Goal: Book appointment/travel/reservation

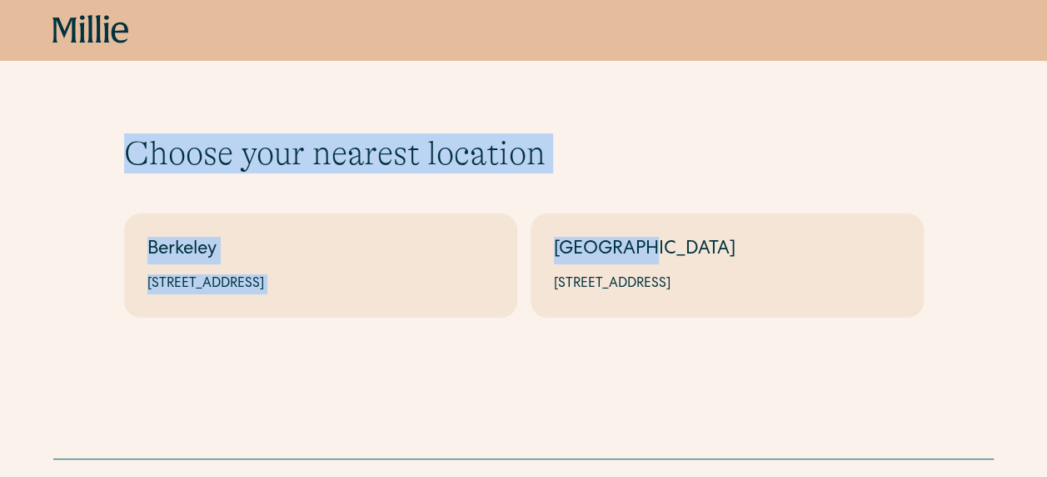
drag, startPoint x: 127, startPoint y: 157, endPoint x: 656, endPoint y: 179, distance: 529.6
click at [656, 179] on div "Choose your nearest location Shows if there's no parameters Berkeley 2999 Regen…" at bounding box center [524, 225] width 800 height 184
drag, startPoint x: 656, startPoint y: 179, endPoint x: 304, endPoint y: 153, distance: 352.6
click at [304, 153] on h1 "Choose your nearest location" at bounding box center [524, 153] width 800 height 40
click at [497, 148] on h1 "Choose your nearest location" at bounding box center [524, 153] width 800 height 40
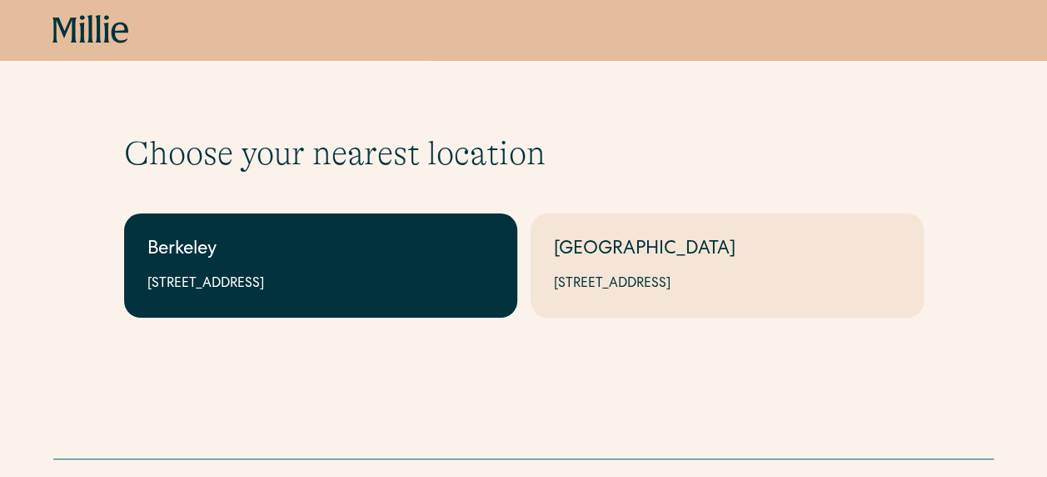
click at [284, 248] on div "Berkeley" at bounding box center [320, 250] width 347 height 27
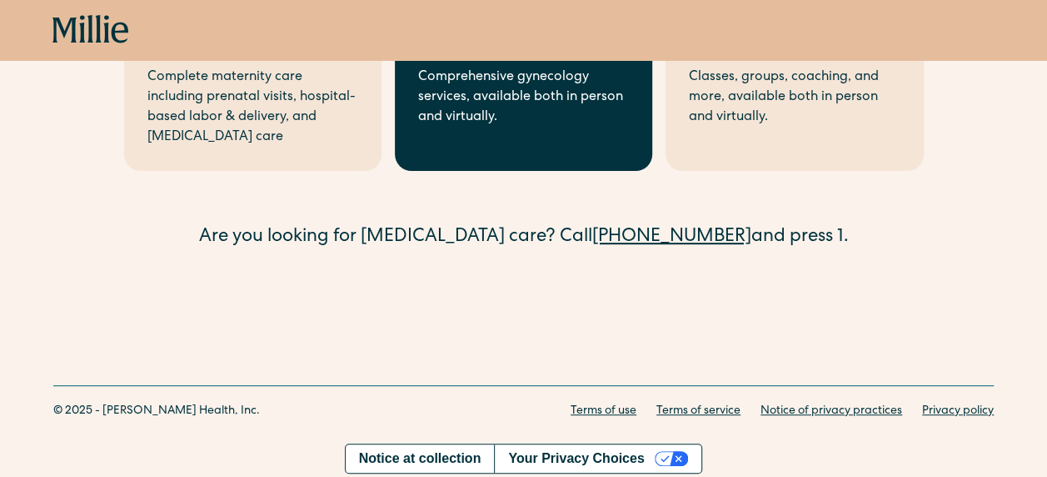
scroll to position [222, 0]
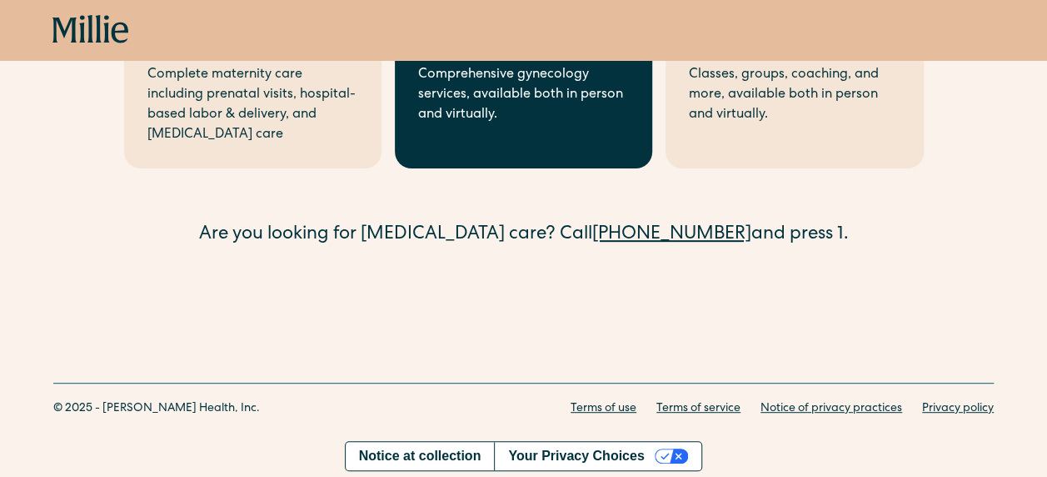
click at [522, 164] on link "Gynecology Comprehensive gynecology services, available both in person and virt…" at bounding box center [523, 86] width 257 height 164
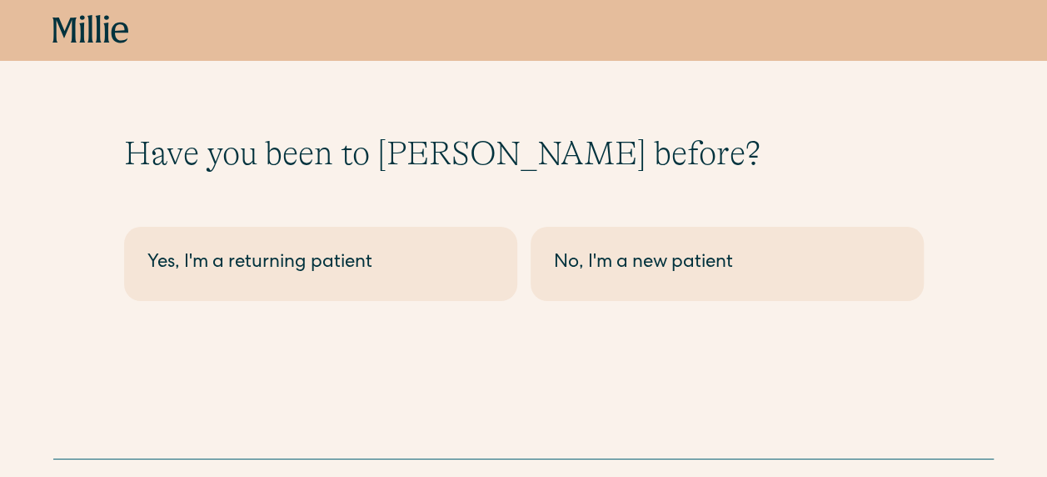
click at [112, 25] on icon at bounding box center [90, 30] width 77 height 30
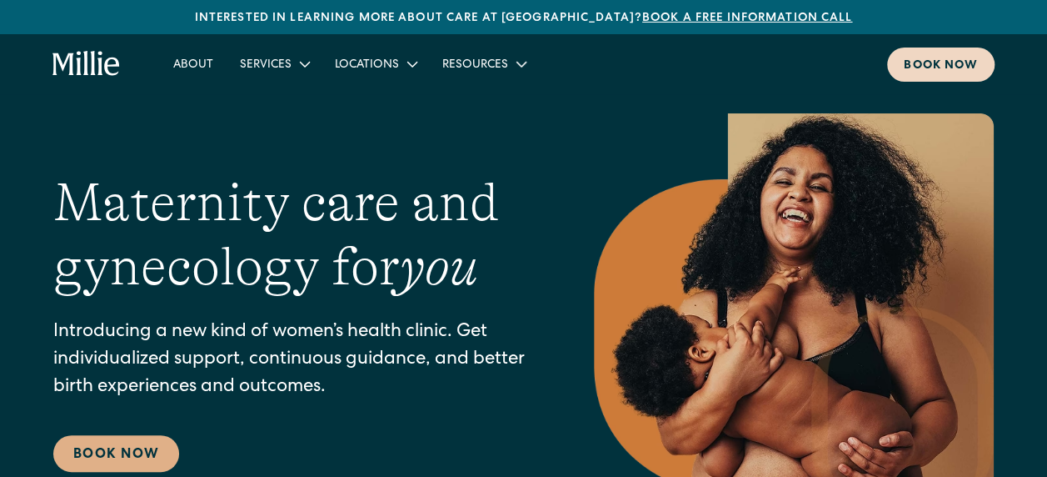
click at [906, 77] on link "Book now" at bounding box center [940, 64] width 107 height 34
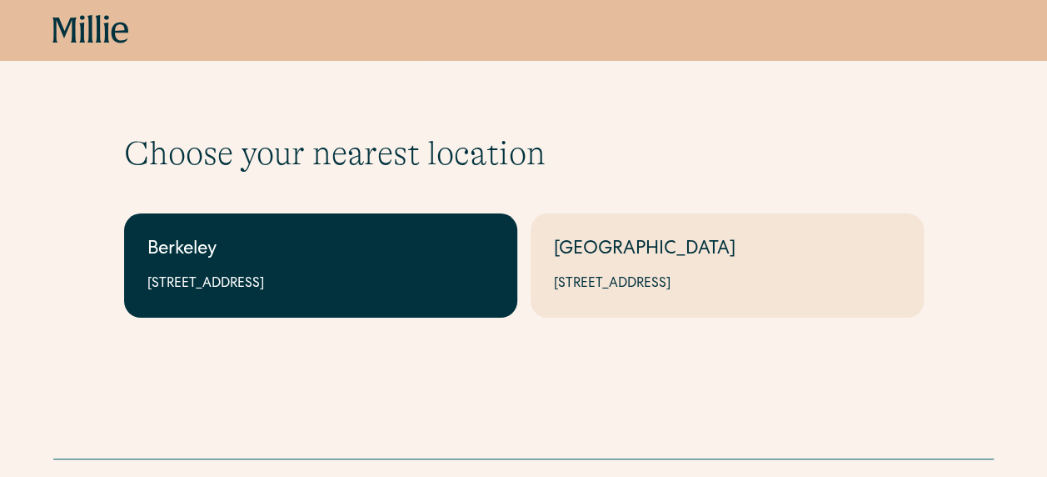
click at [304, 297] on link "Berkeley 2999 Regent St, Suite 524, Berkeley, CA 94705" at bounding box center [320, 265] width 393 height 104
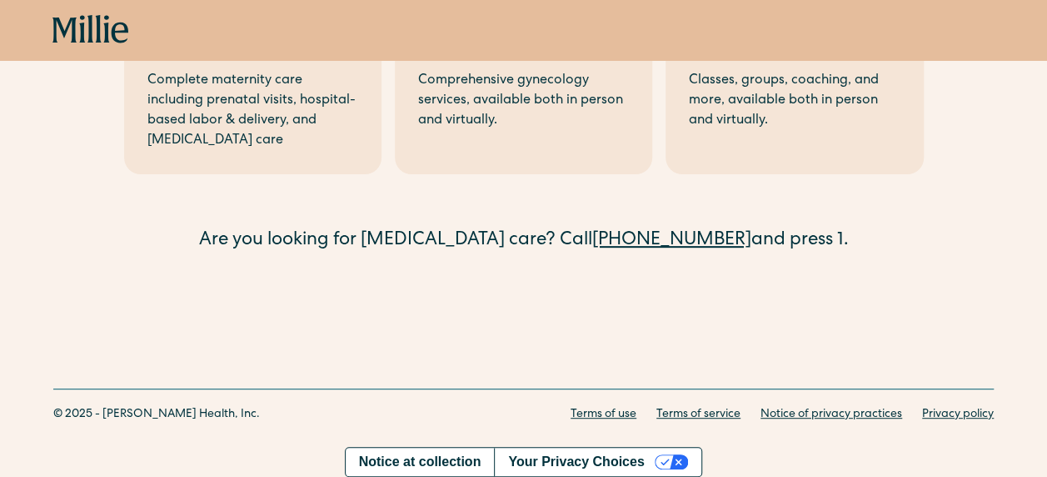
scroll to position [222, 0]
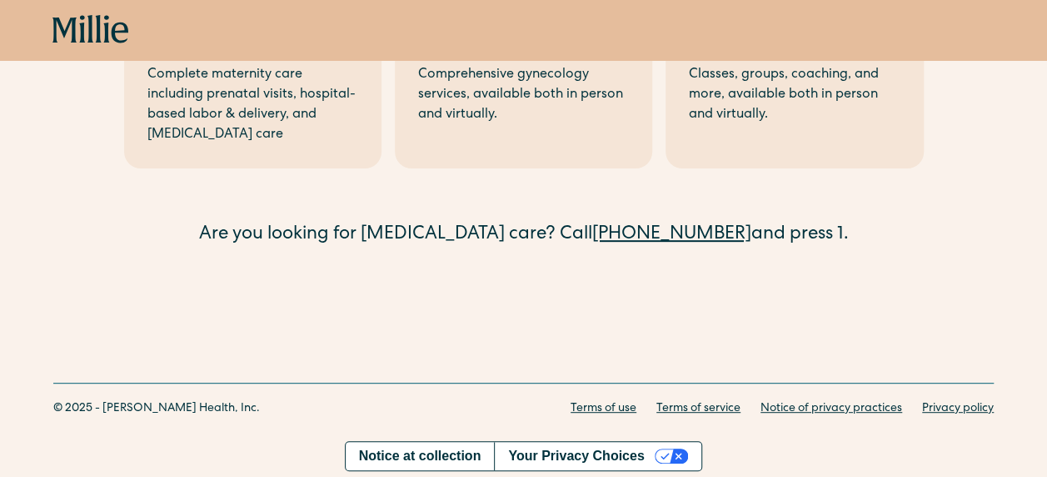
drag, startPoint x: 547, startPoint y: 230, endPoint x: 906, endPoint y: 231, distance: 359.1
click at [906, 231] on div "Are you looking for miscarriage care? Call (510) 495-0310 and press 1." at bounding box center [524, 235] width 800 height 27
drag, startPoint x: 906, startPoint y: 231, endPoint x: 897, endPoint y: 332, distance: 101.2
click at [897, 332] on div "Book now What services are you interested in? Berkeley Maternity Complete mater…" at bounding box center [523, 106] width 1047 height 657
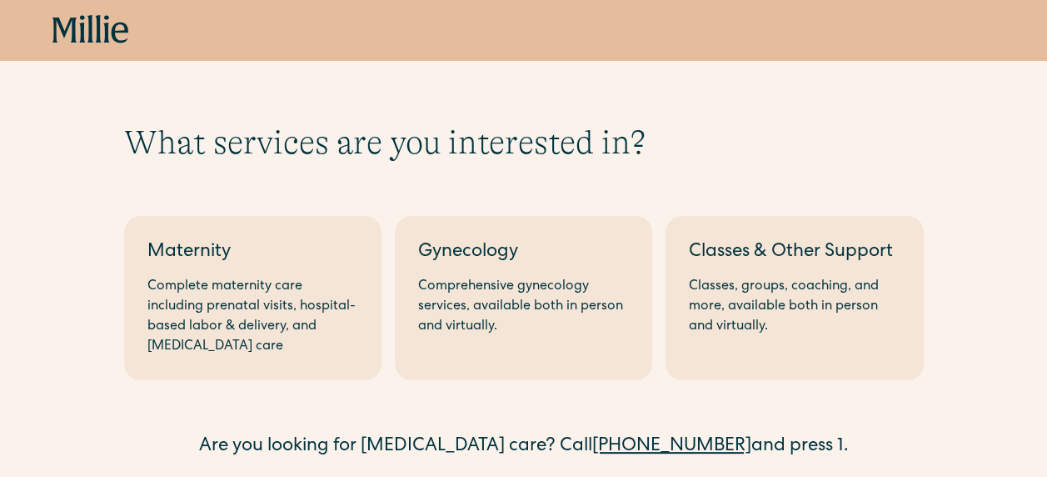
scroll to position [0, 0]
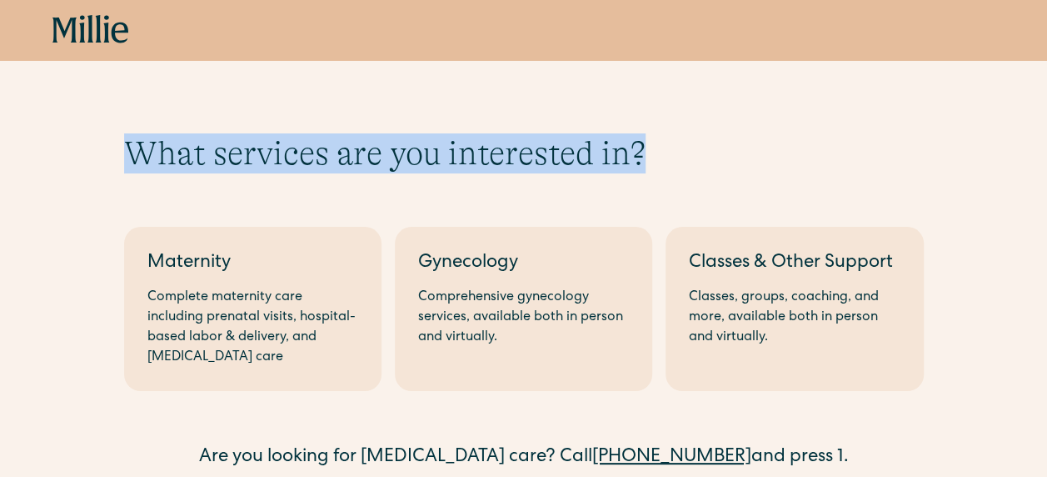
drag, startPoint x: 127, startPoint y: 148, endPoint x: 650, endPoint y: 158, distance: 523.3
click at [650, 158] on h1 "What services are you interested in?" at bounding box center [524, 153] width 800 height 40
drag, startPoint x: 650, startPoint y: 158, endPoint x: 606, endPoint y: 154, distance: 44.4
click at [592, 152] on h1 "What services are you interested in?" at bounding box center [524, 153] width 800 height 40
click at [690, 154] on h1 "What services are you interested in?" at bounding box center [524, 153] width 800 height 40
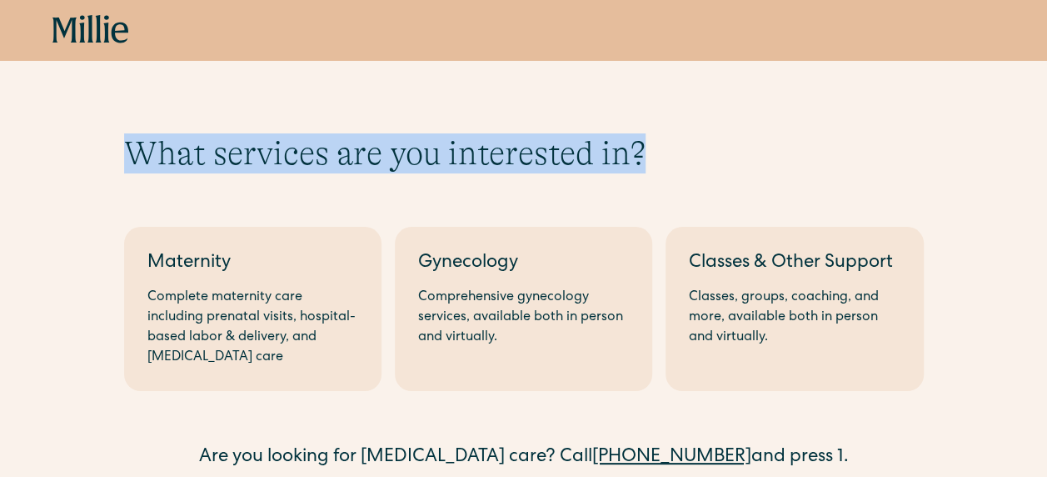
drag, startPoint x: 653, startPoint y: 154, endPoint x: 136, endPoint y: 155, distance: 517.4
click at [136, 155] on h1 "What services are you interested in?" at bounding box center [524, 153] width 800 height 40
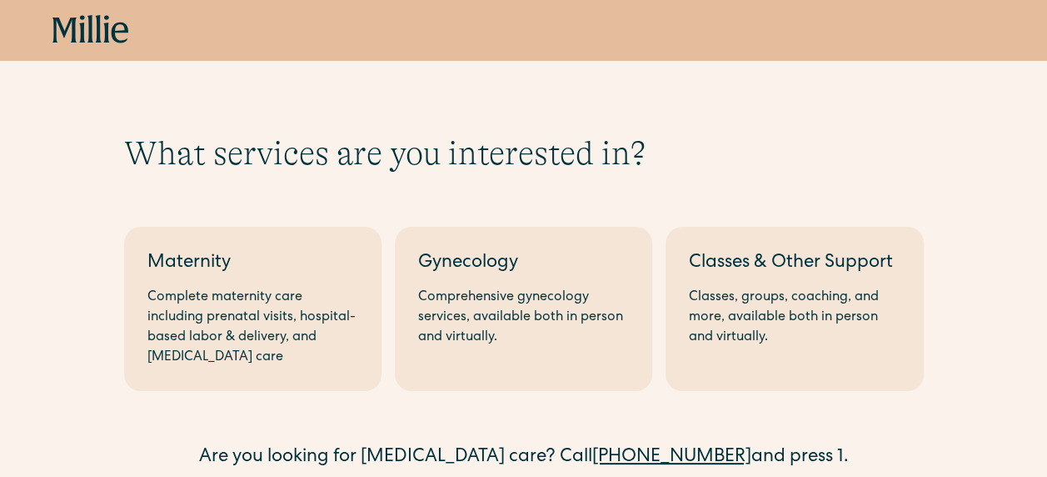
drag, startPoint x: 136, startPoint y: 155, endPoint x: 205, endPoint y: 180, distance: 73.5
click at [205, 180] on div "What services are you interested in? Berkeley Maternity Complete maternity care…" at bounding box center [524, 302] width 800 height 338
click at [93, 47] on div "Book now" at bounding box center [523, 30] width 1047 height 60
click at [88, 20] on icon at bounding box center [90, 30] width 77 height 30
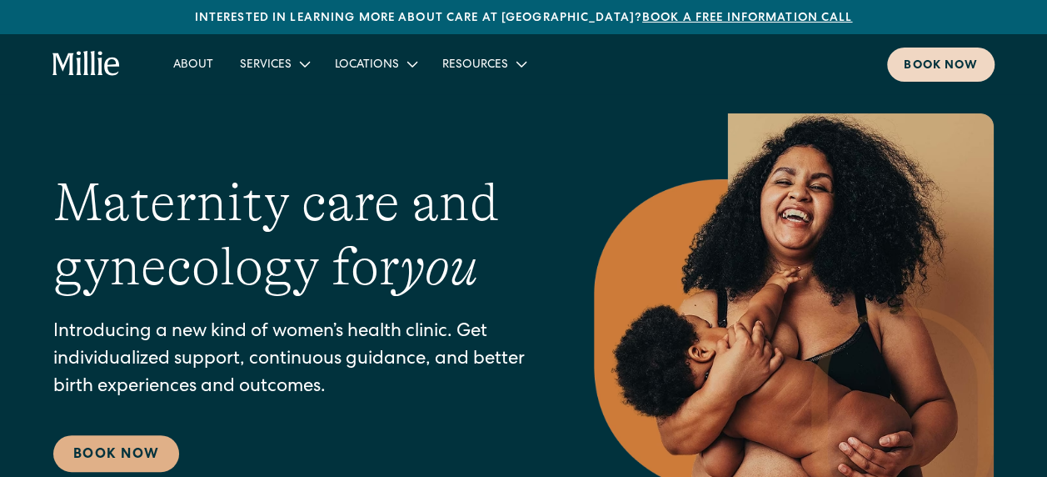
click at [925, 60] on div "Book now" at bounding box center [941, 65] width 74 height 17
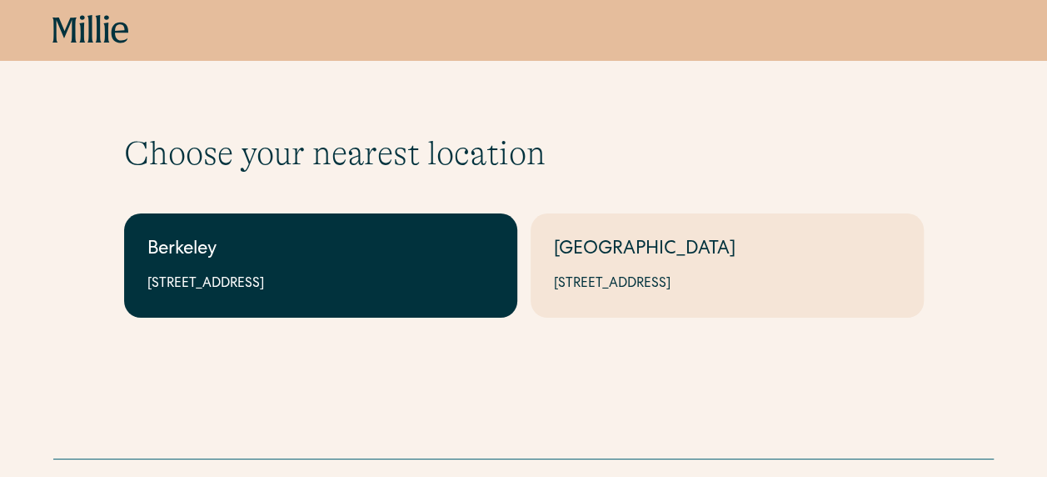
click at [377, 245] on div "Berkeley" at bounding box center [320, 250] width 347 height 27
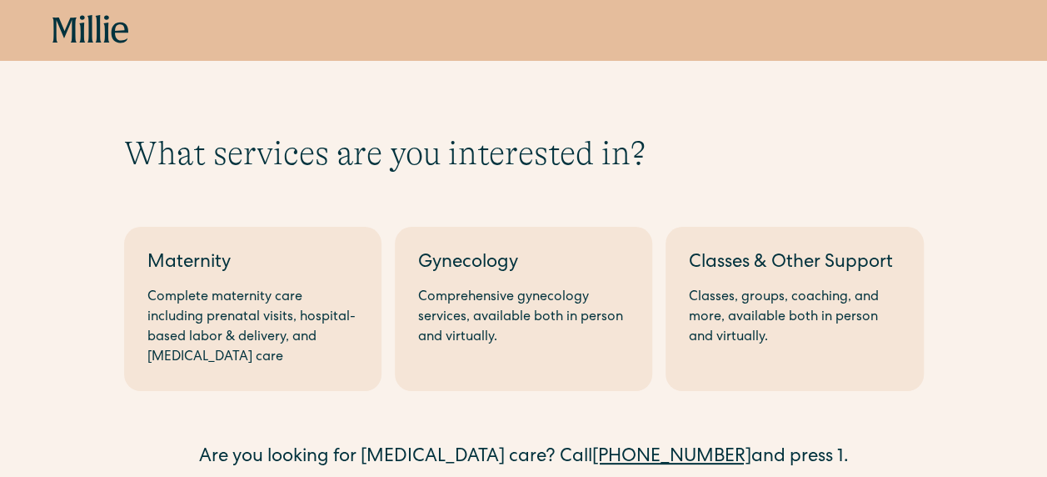
click at [79, 50] on div "Book now" at bounding box center [523, 30] width 1047 height 60
click at [100, 23] on icon at bounding box center [90, 30] width 77 height 30
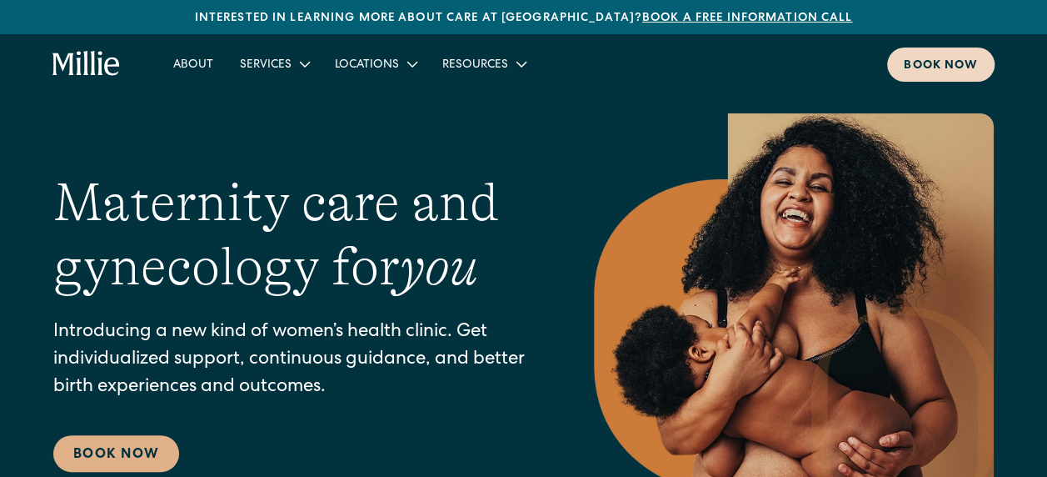
click at [942, 63] on div "Book now" at bounding box center [941, 65] width 74 height 17
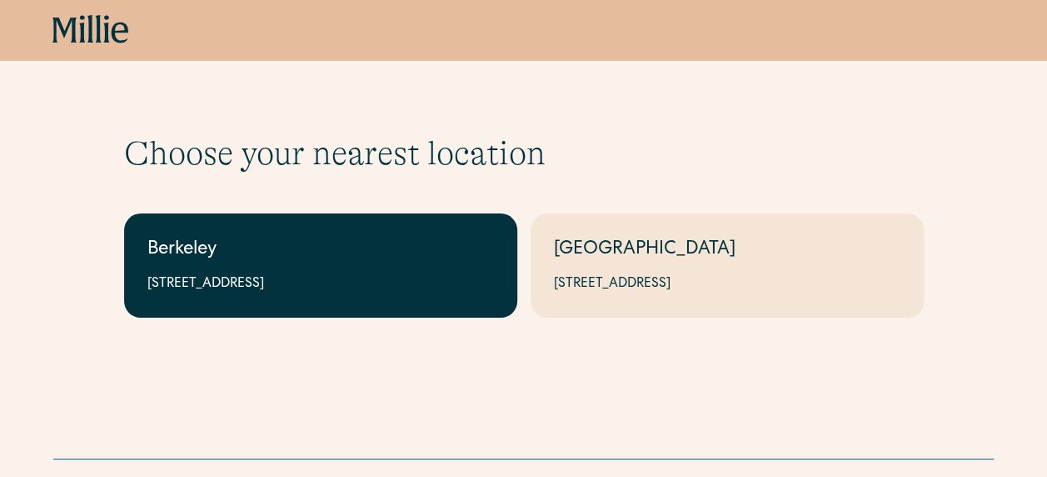
click at [300, 250] on div "Berkeley" at bounding box center [320, 250] width 347 height 27
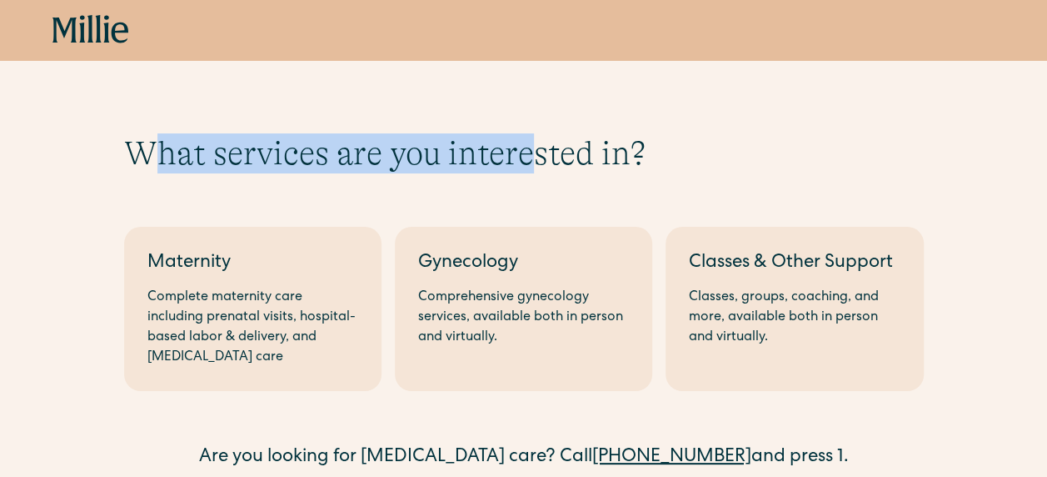
drag, startPoint x: 147, startPoint y: 151, endPoint x: 527, endPoint y: 150, distance: 379.9
click at [527, 150] on h1 "What services are you interested in?" at bounding box center [524, 153] width 800 height 40
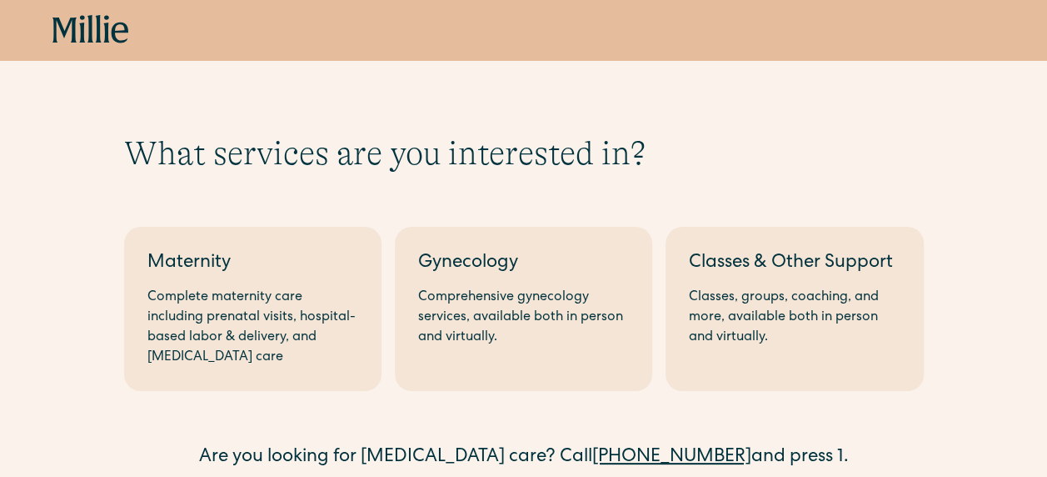
drag, startPoint x: 527, startPoint y: 150, endPoint x: 507, endPoint y: 180, distance: 36.5
click at [507, 180] on div "What services are you interested in? Berkeley Maternity Complete maternity care…" at bounding box center [524, 302] width 800 height 338
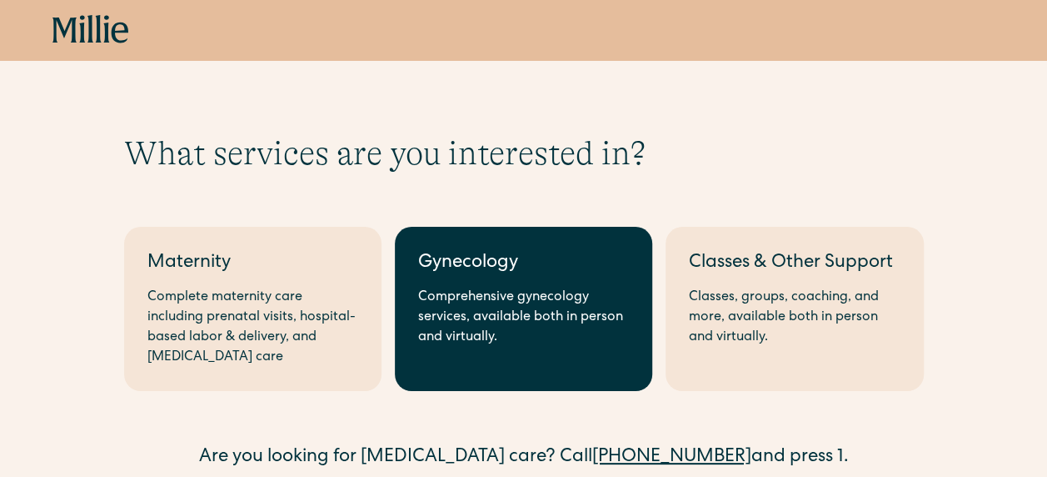
click at [504, 280] on link "Gynecology Comprehensive gynecology services, available both in person and virt…" at bounding box center [523, 309] width 257 height 164
